Goal: Check status: Check status

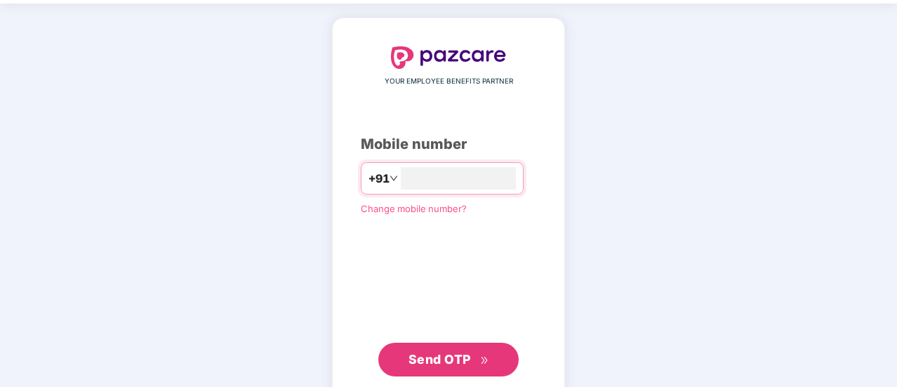
scroll to position [77, 0]
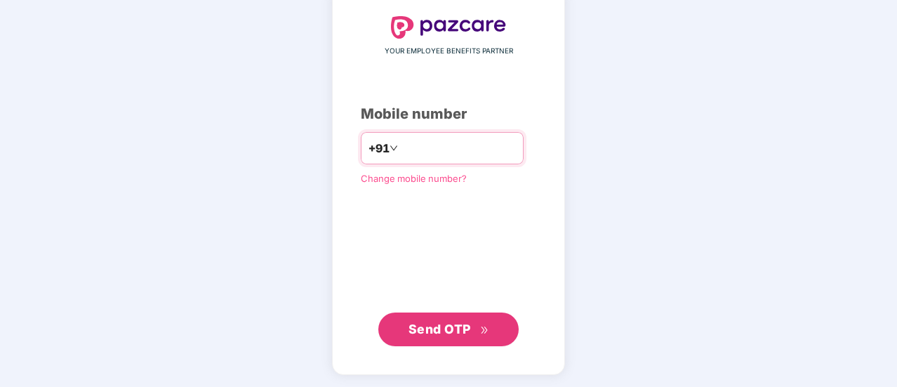
type input "**********"
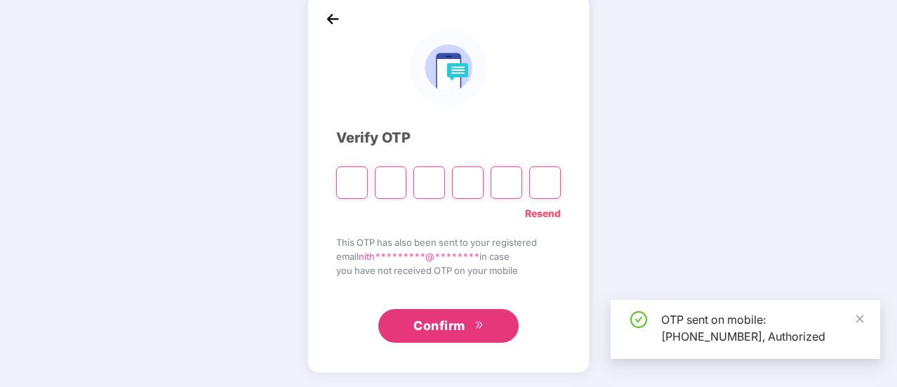
scroll to position [70, 0]
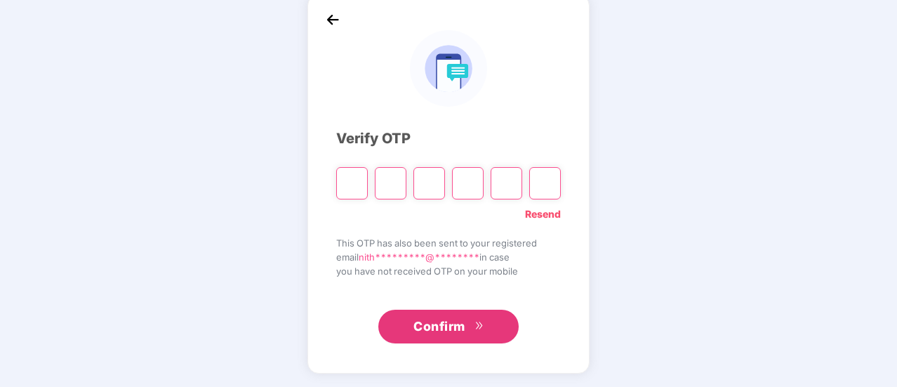
type input "*"
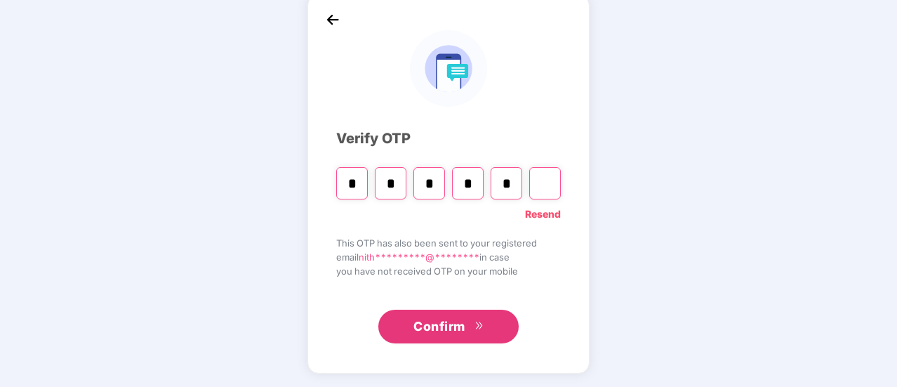
type input "*"
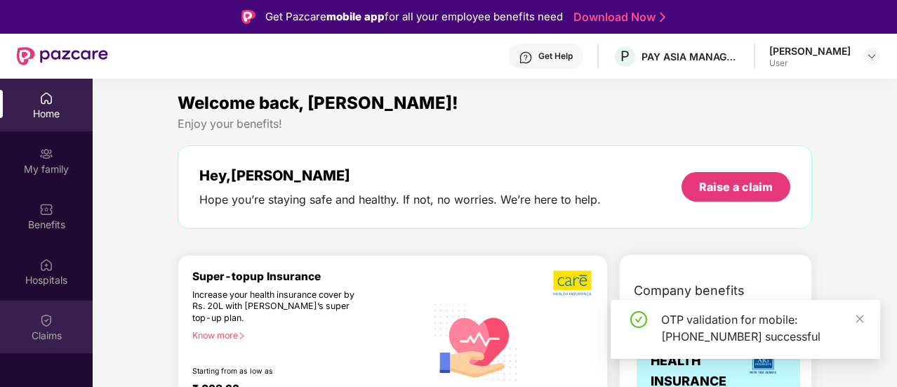
click at [44, 333] on div "Claims" at bounding box center [46, 336] width 93 height 14
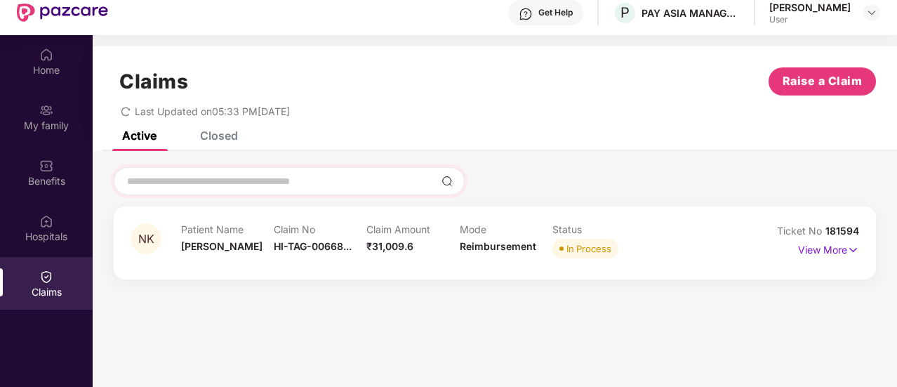
scroll to position [79, 0]
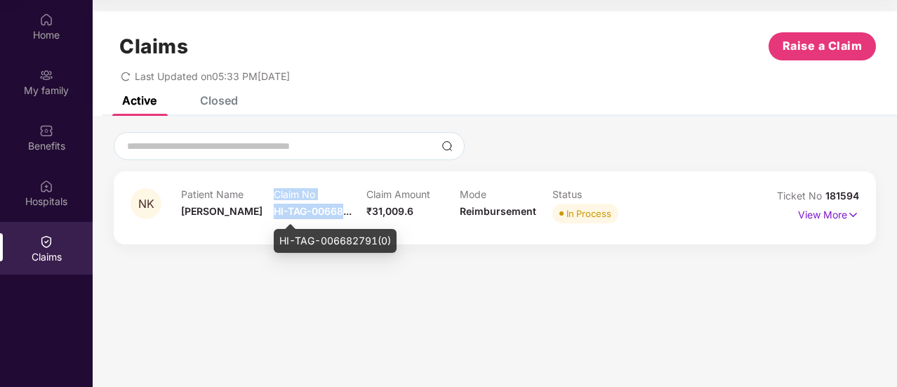
drag, startPoint x: 270, startPoint y: 213, endPoint x: 342, endPoint y: 211, distance: 72.3
click at [342, 211] on div "Patient Name [PERSON_NAME] Claim No HI-TAG-00668... Claim Amount ₹31,009.6 Mode…" at bounding box center [459, 207] width 557 height 39
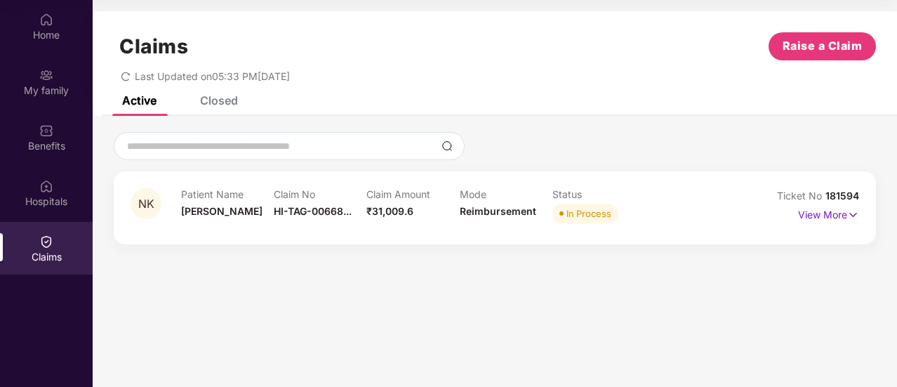
click at [371, 186] on div "NK Patient Name [PERSON_NAME] Claim No HI-TAG-00668... Claim Amount ₹31,009.6 M…" at bounding box center [495, 207] width 762 height 73
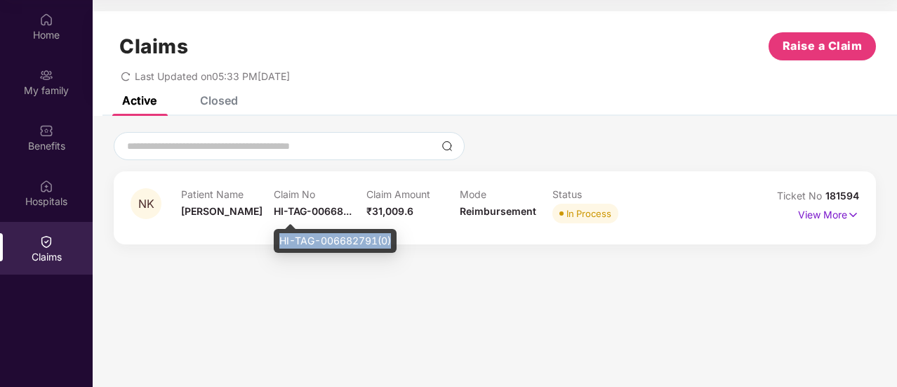
drag, startPoint x: 279, startPoint y: 240, endPoint x: 396, endPoint y: 245, distance: 116.6
click at [396, 245] on div "HI-TAG-006682791(0)" at bounding box center [335, 241] width 123 height 24
copy div "HI-TAG-006682791(0)"
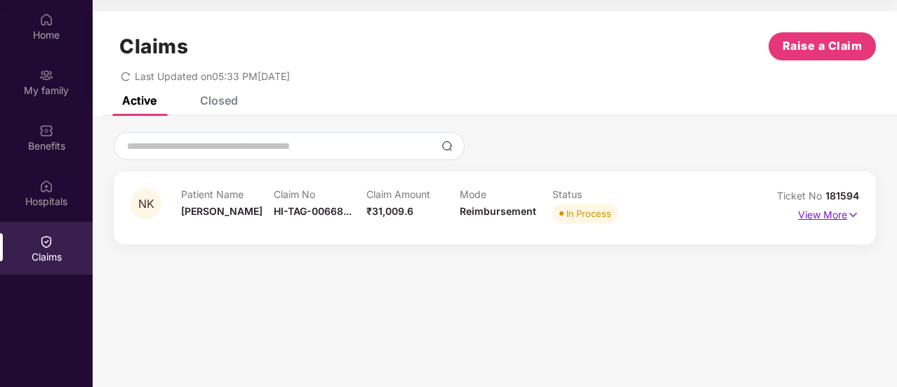
click at [830, 218] on p "View More" at bounding box center [828, 213] width 61 height 19
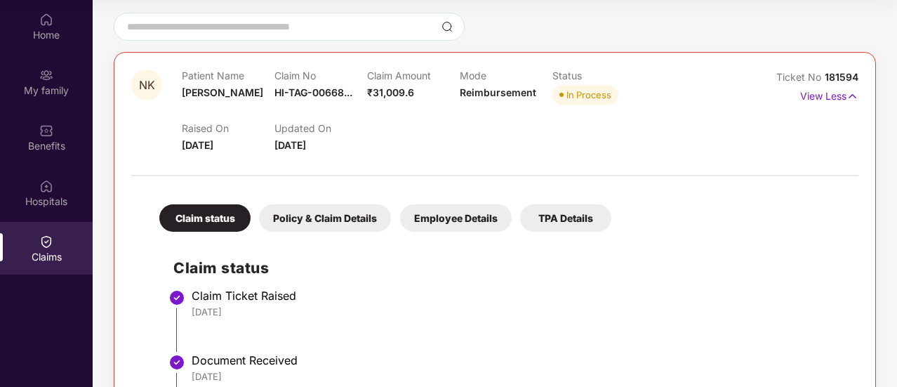
scroll to position [49, 0]
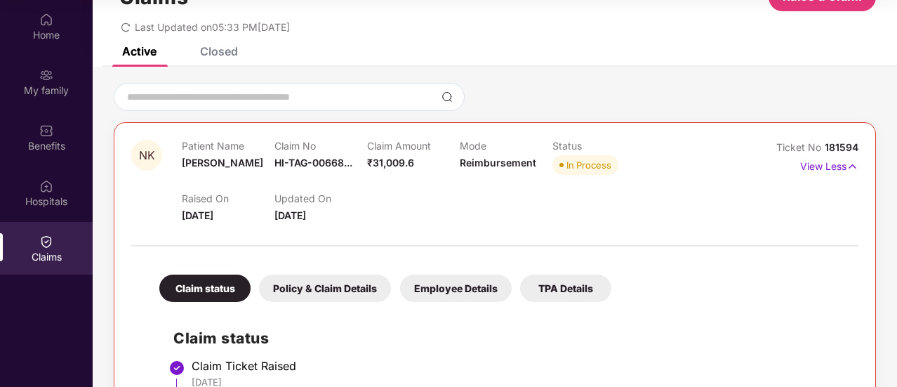
click at [302, 287] on div "Policy & Claim Details" at bounding box center [325, 287] width 132 height 27
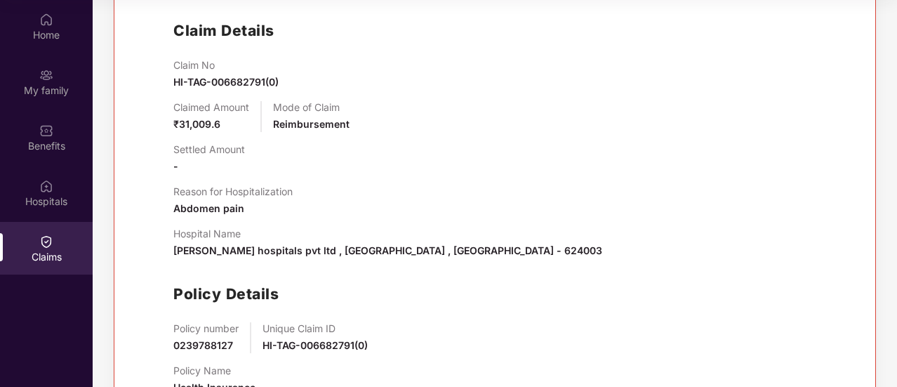
scroll to position [400, 0]
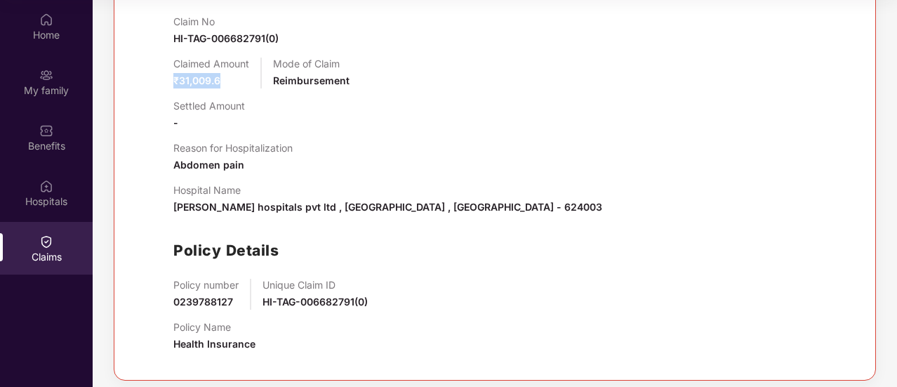
drag, startPoint x: 171, startPoint y: 78, endPoint x: 251, endPoint y: 74, distance: 80.1
click at [251, 74] on div "Claim Details Claim No HI-TAG-006682791(0) Claimed Amount ₹31,009.6 Mode of Cla…" at bounding box center [494, 160] width 699 height 405
drag, startPoint x: 152, startPoint y: 114, endPoint x: 260, endPoint y: 114, distance: 108.8
click at [260, 114] on div "Claim Details Claim No HI-TAG-006682791(0) Claimed Amount ₹31,009.6 Mode of Cla…" at bounding box center [494, 160] width 699 height 405
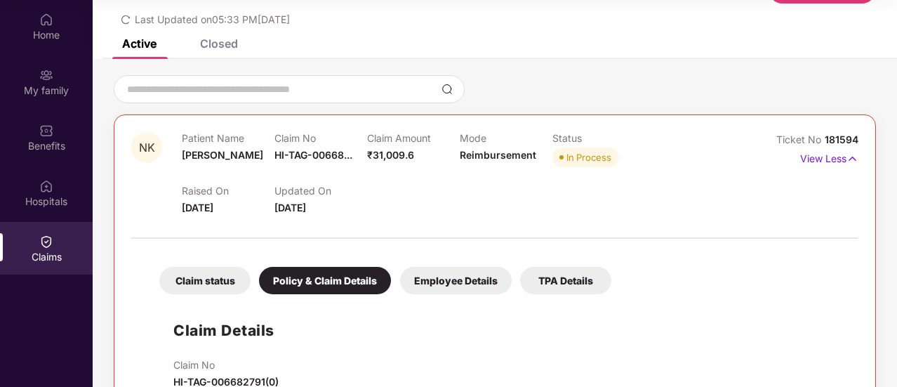
scroll to position [56, 0]
click at [175, 90] on input at bounding box center [281, 90] width 310 height 15
paste input "**********"
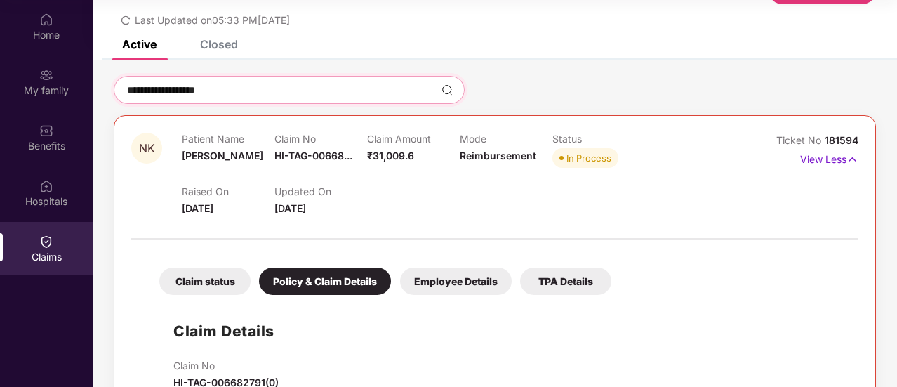
type input "**********"
click at [443, 286] on div "Employee Details" at bounding box center [456, 280] width 112 height 27
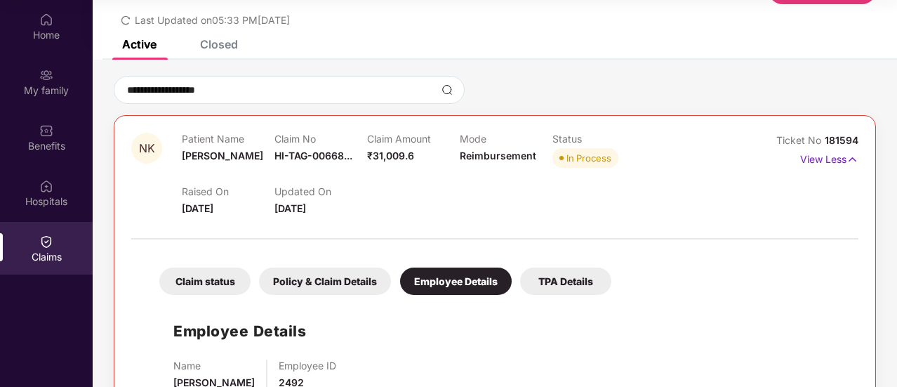
scroll to position [101, 0]
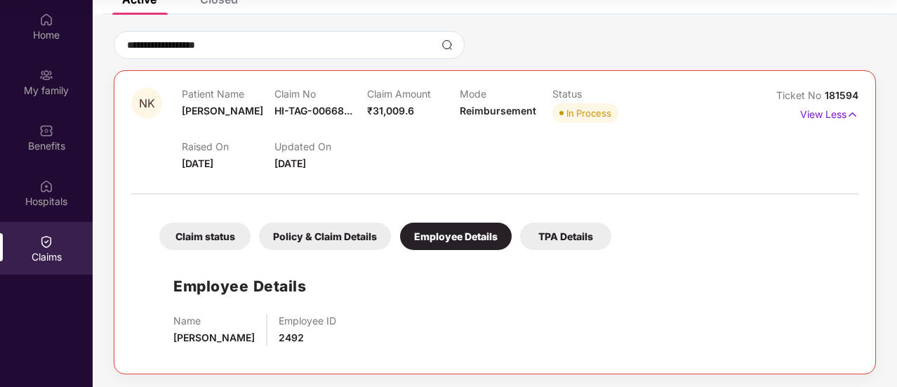
click at [563, 246] on div "TPA Details" at bounding box center [565, 236] width 91 height 27
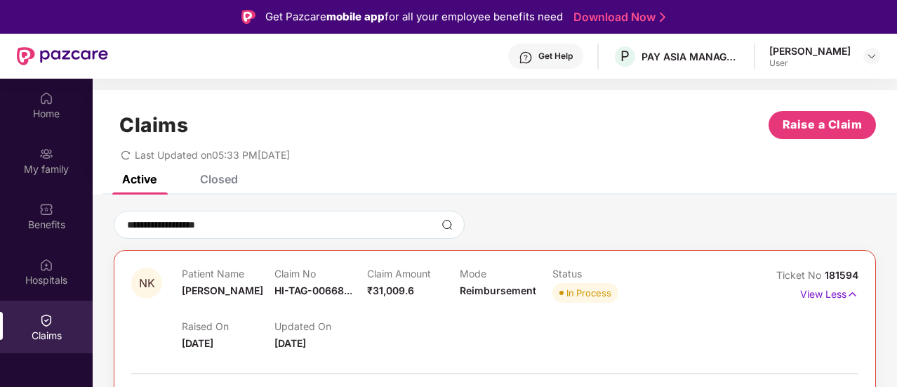
scroll to position [0, 0]
click at [212, 183] on div "Closed" at bounding box center [219, 179] width 38 height 14
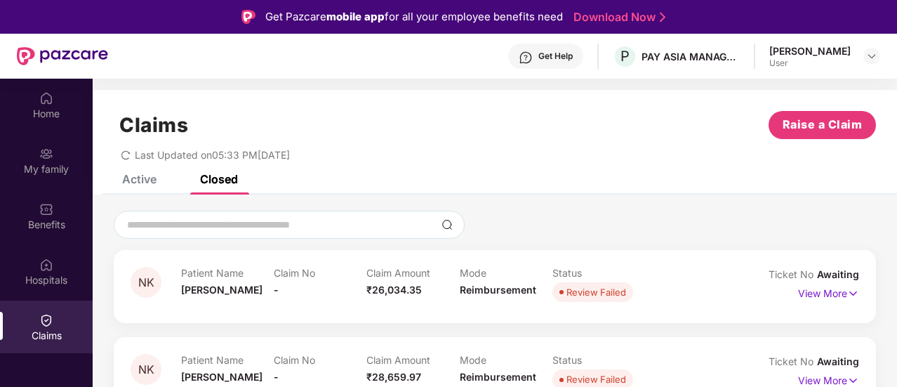
scroll to position [70, 0]
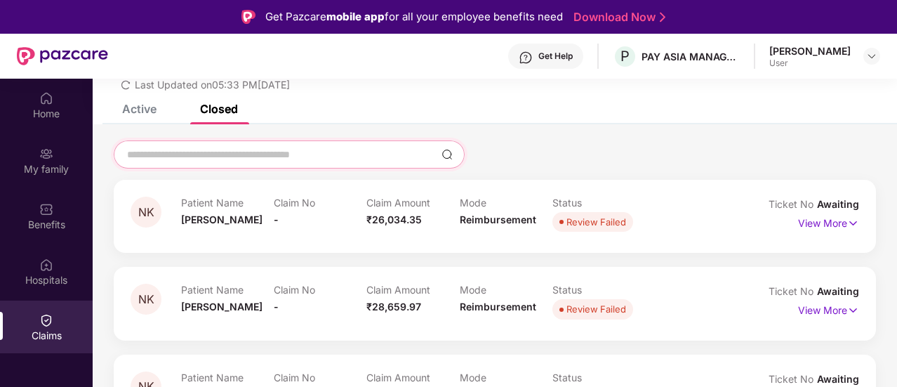
click at [201, 153] on input at bounding box center [281, 154] width 310 height 15
paste input "**********"
type input "**********"
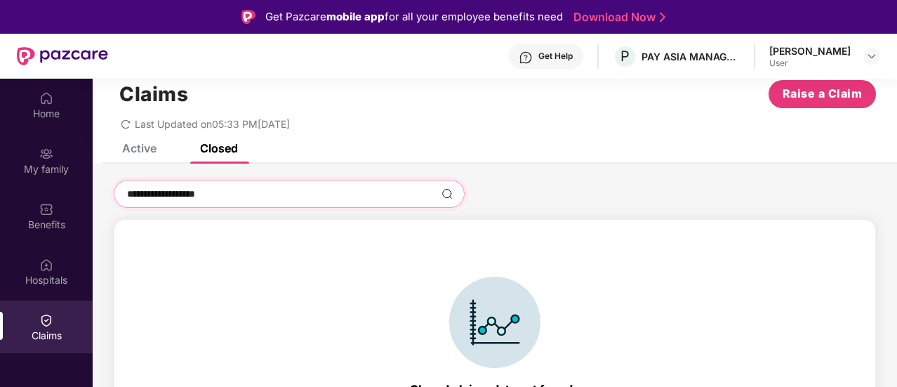
scroll to position [31, 0]
type input "**********"
click at [145, 155] on div "Active" at bounding box center [128, 148] width 55 height 31
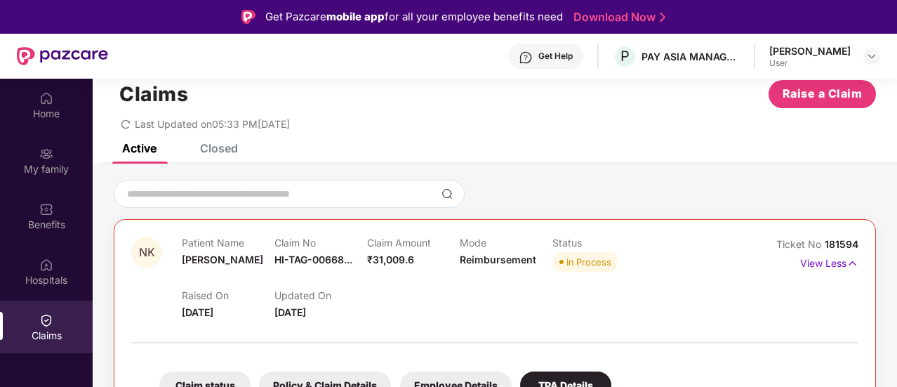
scroll to position [0, 0]
